Goal: Find specific page/section: Find specific page/section

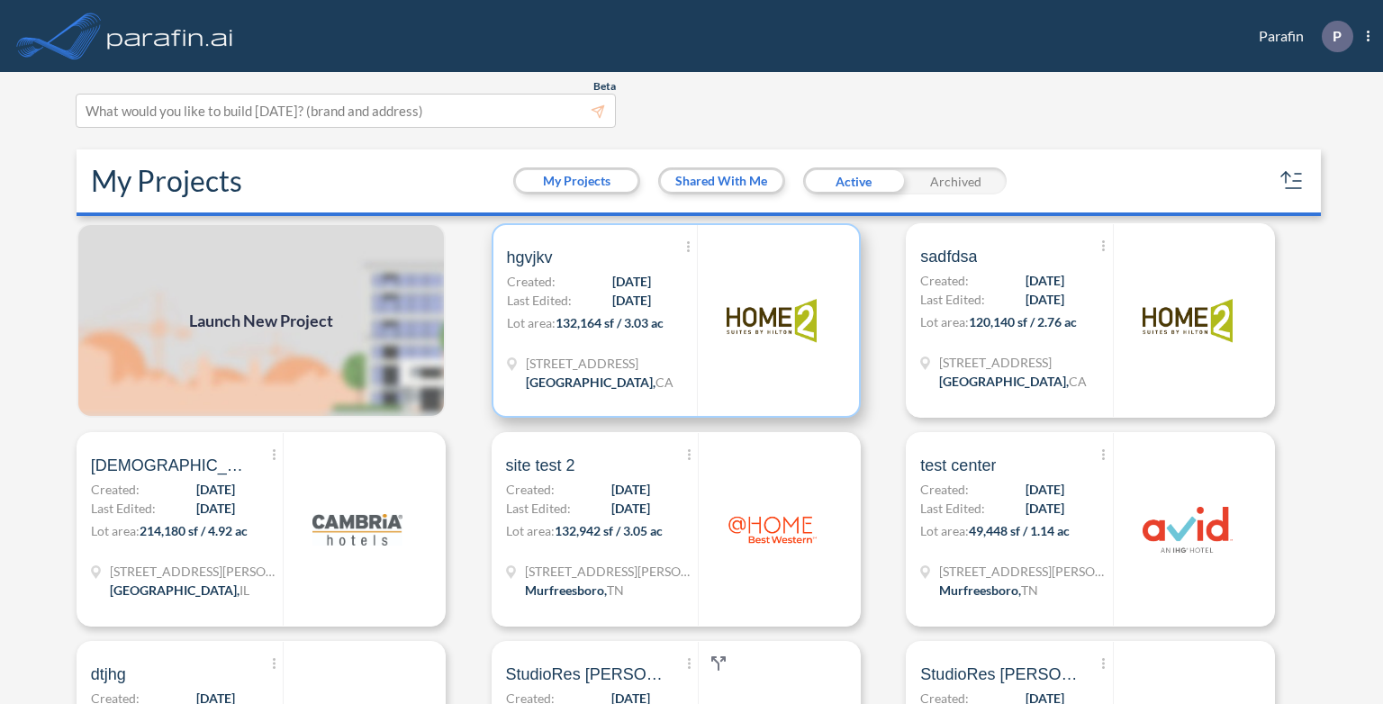
click at [697, 337] on div at bounding box center [771, 320] width 148 height 191
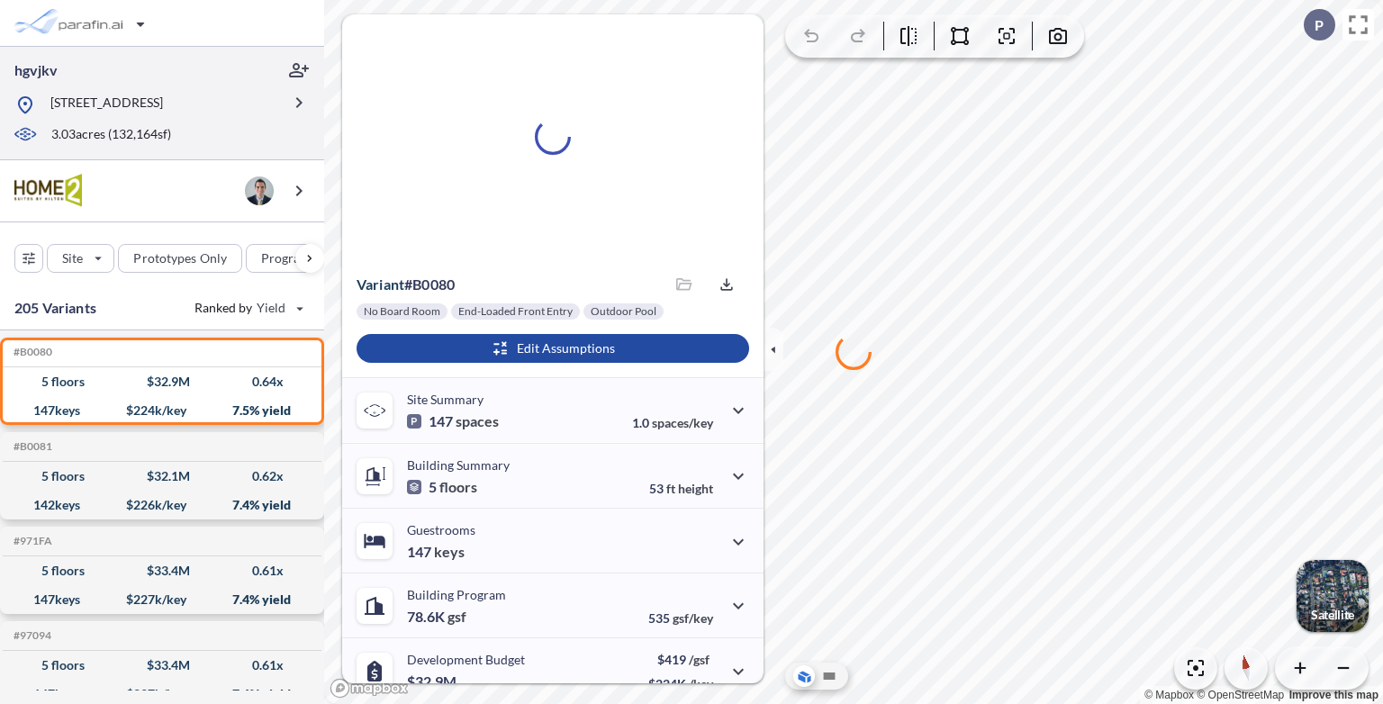
click at [140, 88] on div at bounding box center [147, 89] width 266 height 9
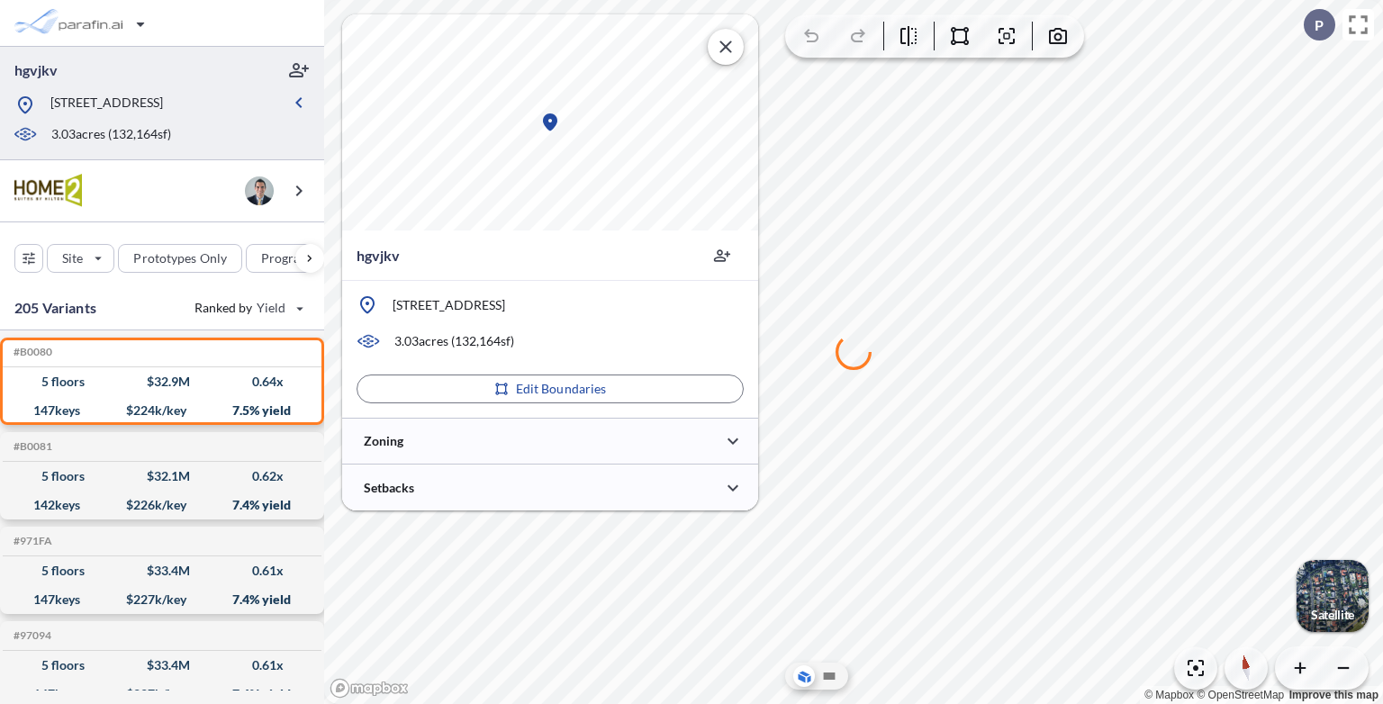
type input "*****"
click at [566, 481] on div at bounding box center [550, 488] width 416 height 46
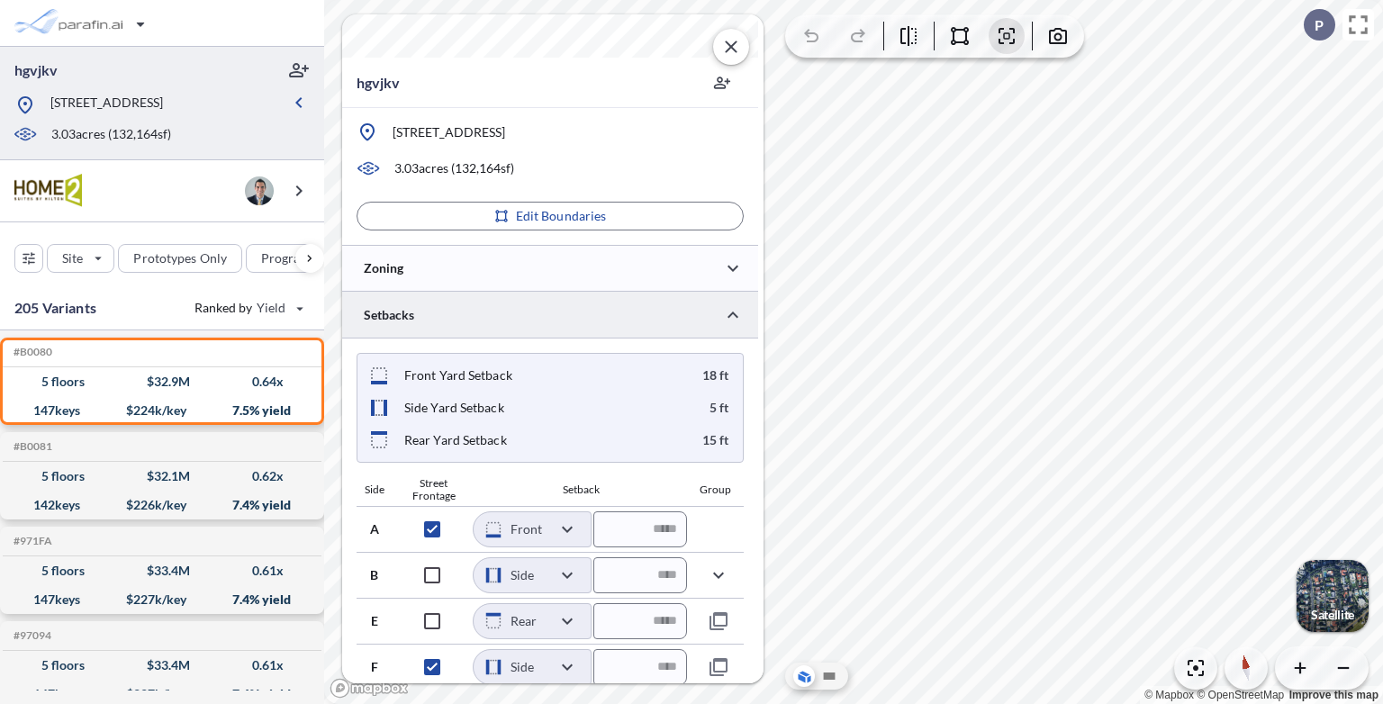
scroll to position [177, 0]
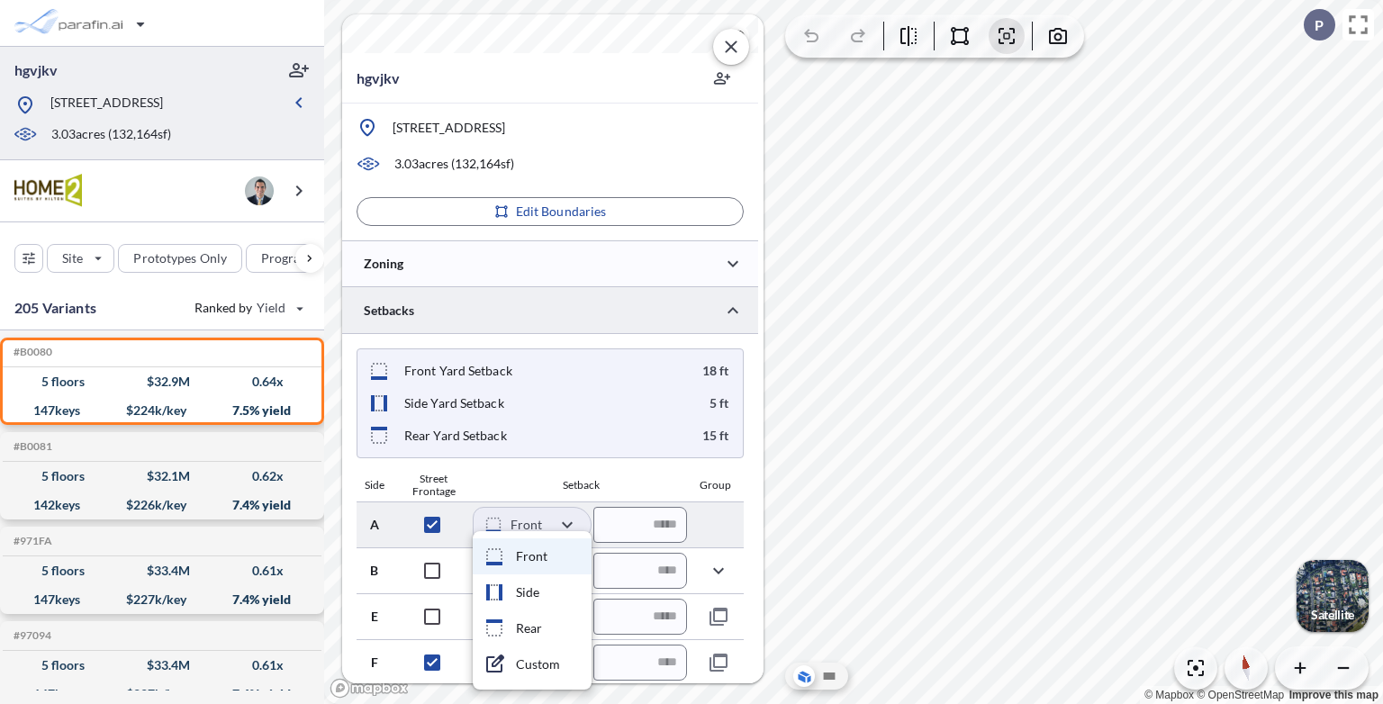
click at [573, 532] on body "hgvjkv 220 Carnelian St, Redondo Beach, CA 90277 3.03 acres ( 132,164 sf) Site …" at bounding box center [691, 352] width 1383 height 704
click at [566, 527] on div at bounding box center [691, 352] width 1383 height 704
click at [558, 520] on body "hgvjkv 220 Carnelian St, Redondo Beach, CA 90277 3.03 acres ( 132,164 sf) Site …" at bounding box center [691, 352] width 1383 height 704
click at [609, 483] on div at bounding box center [691, 352] width 1383 height 704
